Goal: Task Accomplishment & Management: Manage account settings

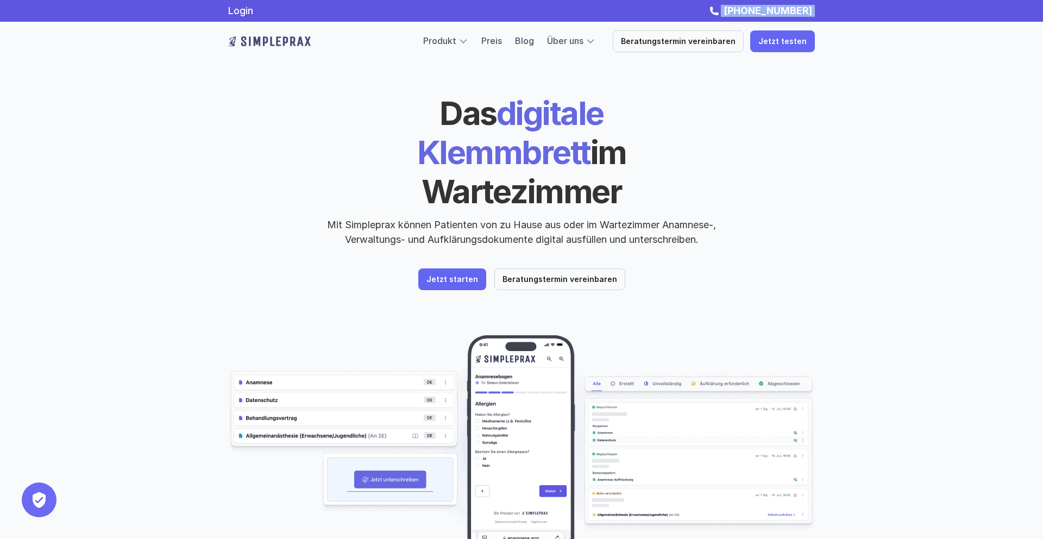
click at [889, 22] on nav "Login [PHONE_NUMBER] Produkt Preis Blog Über uns Beratungstermin vereinbaren Je…" at bounding box center [521, 30] width 1043 height 61
click at [239, 15] on link "Login" at bounding box center [240, 10] width 25 height 11
click at [251, 10] on link "Login" at bounding box center [240, 10] width 25 height 11
click at [249, 8] on link "Login" at bounding box center [240, 10] width 25 height 11
click at [244, 14] on link "Login" at bounding box center [240, 10] width 25 height 11
